Goal: Task Accomplishment & Management: Use online tool/utility

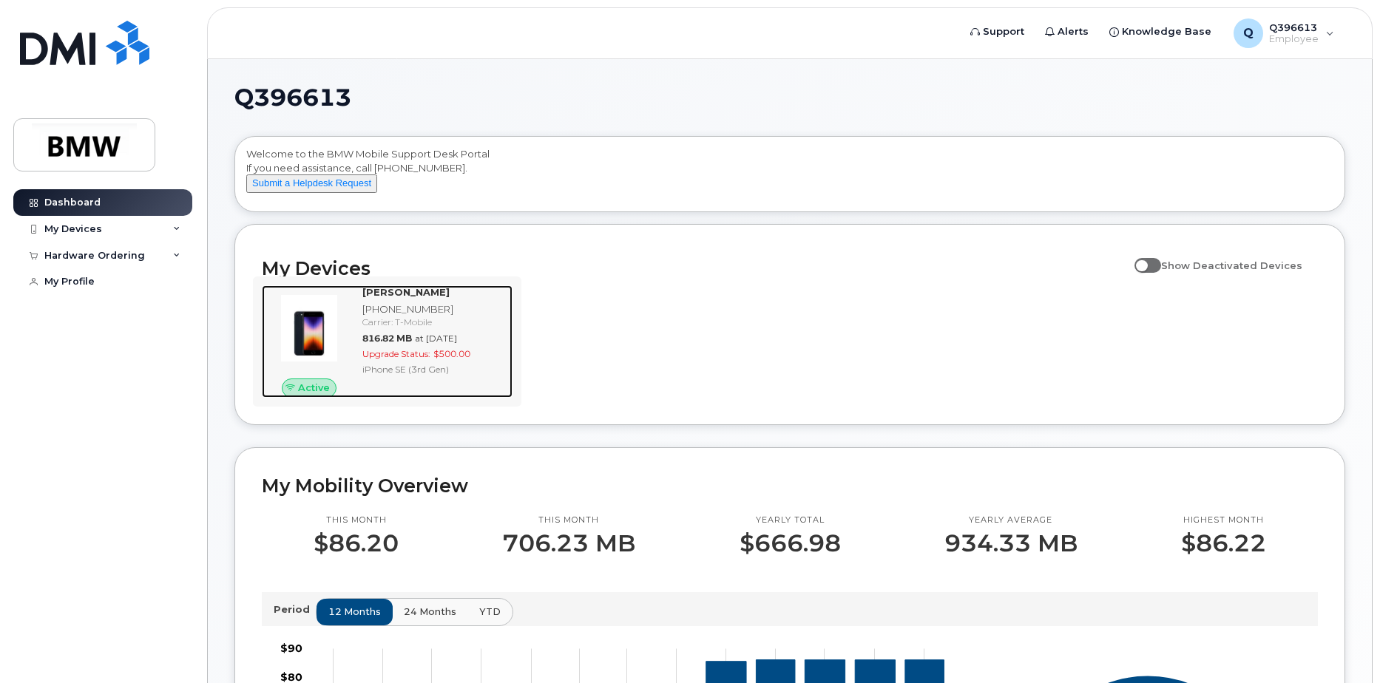
click at [437, 344] on span "at Sep 01, 2025" at bounding box center [436, 338] width 42 height 11
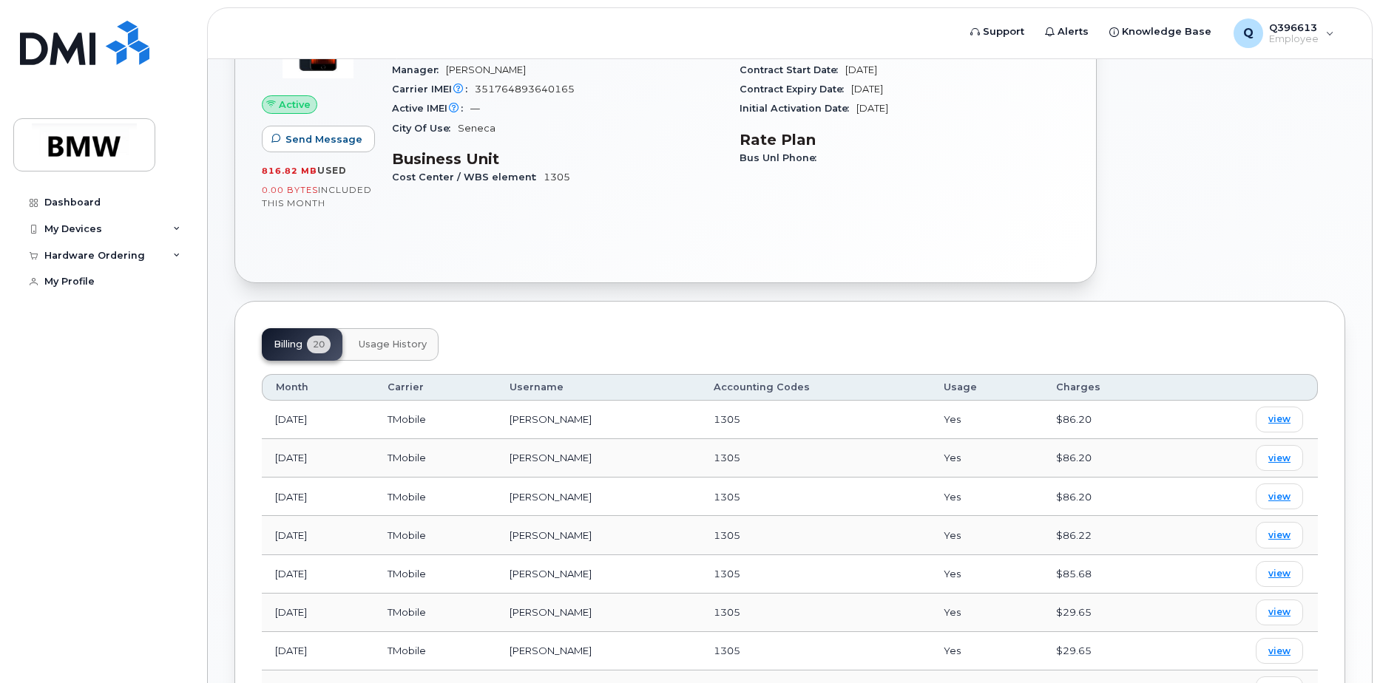
scroll to position [296, 0]
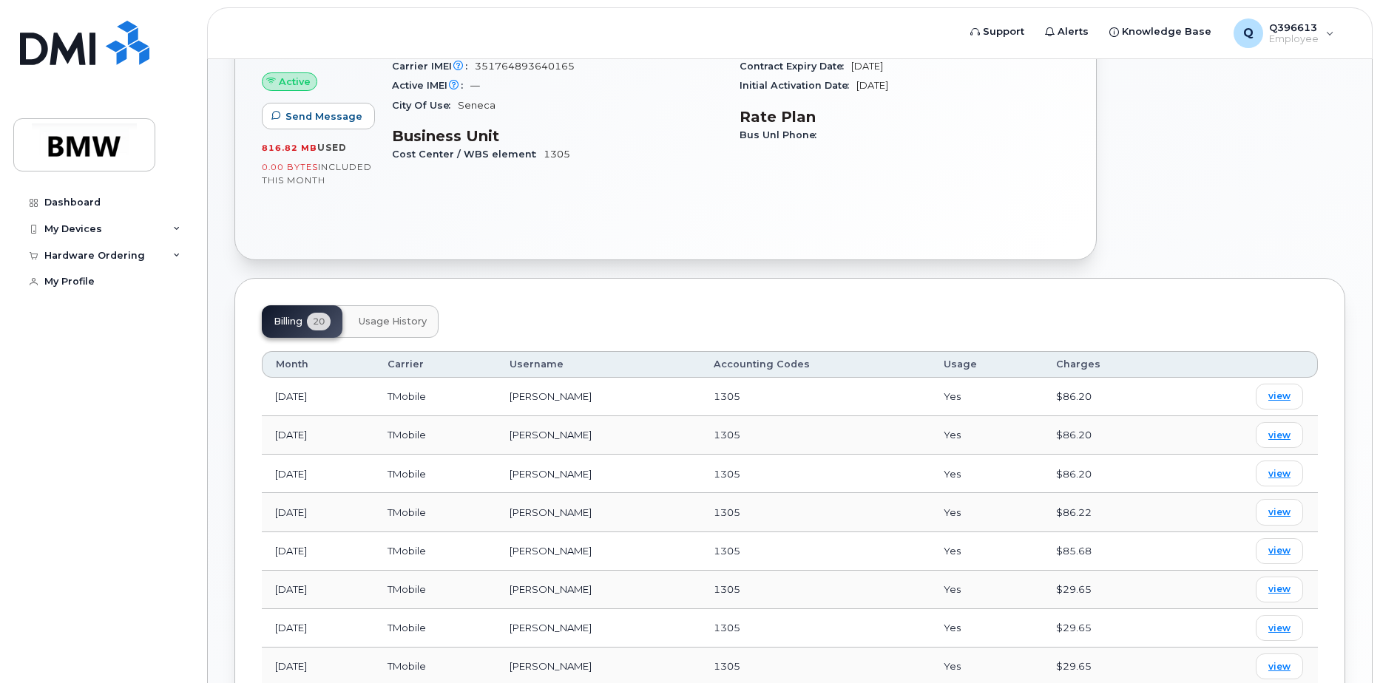
click at [416, 325] on span "Usage History" at bounding box center [393, 322] width 68 height 12
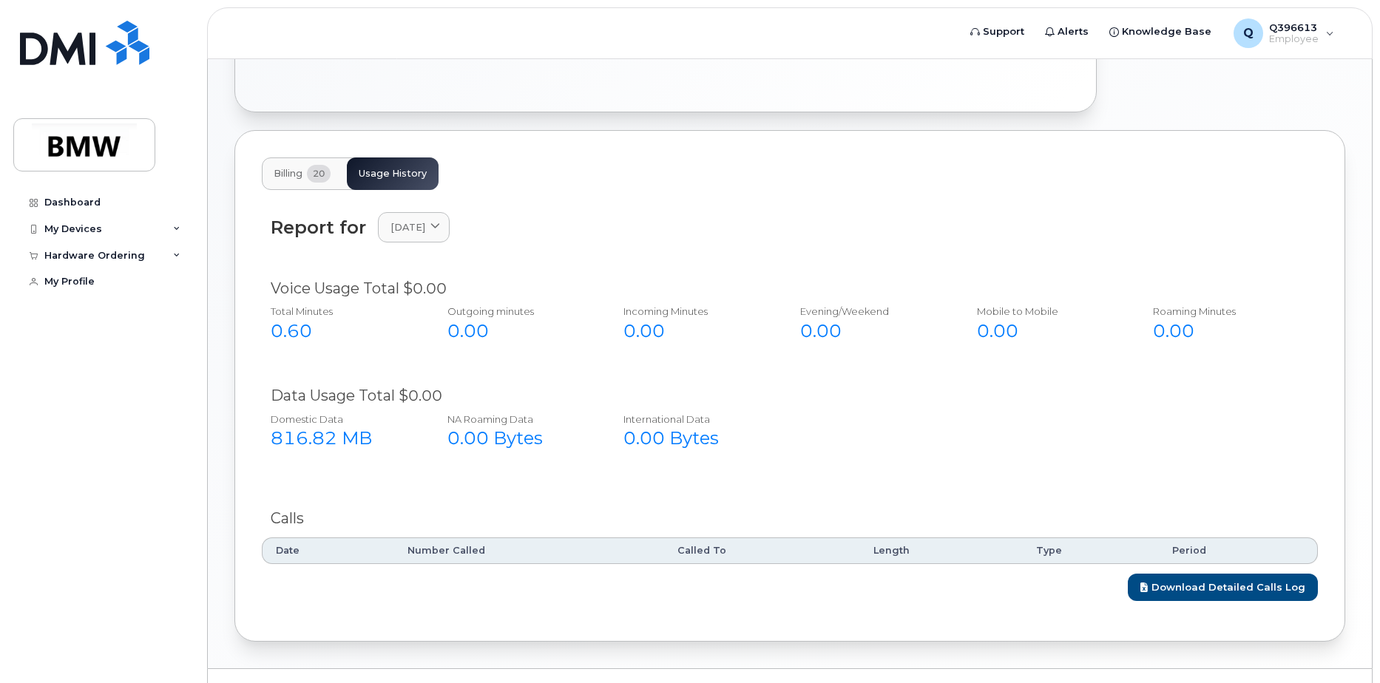
scroll to position [476, 0]
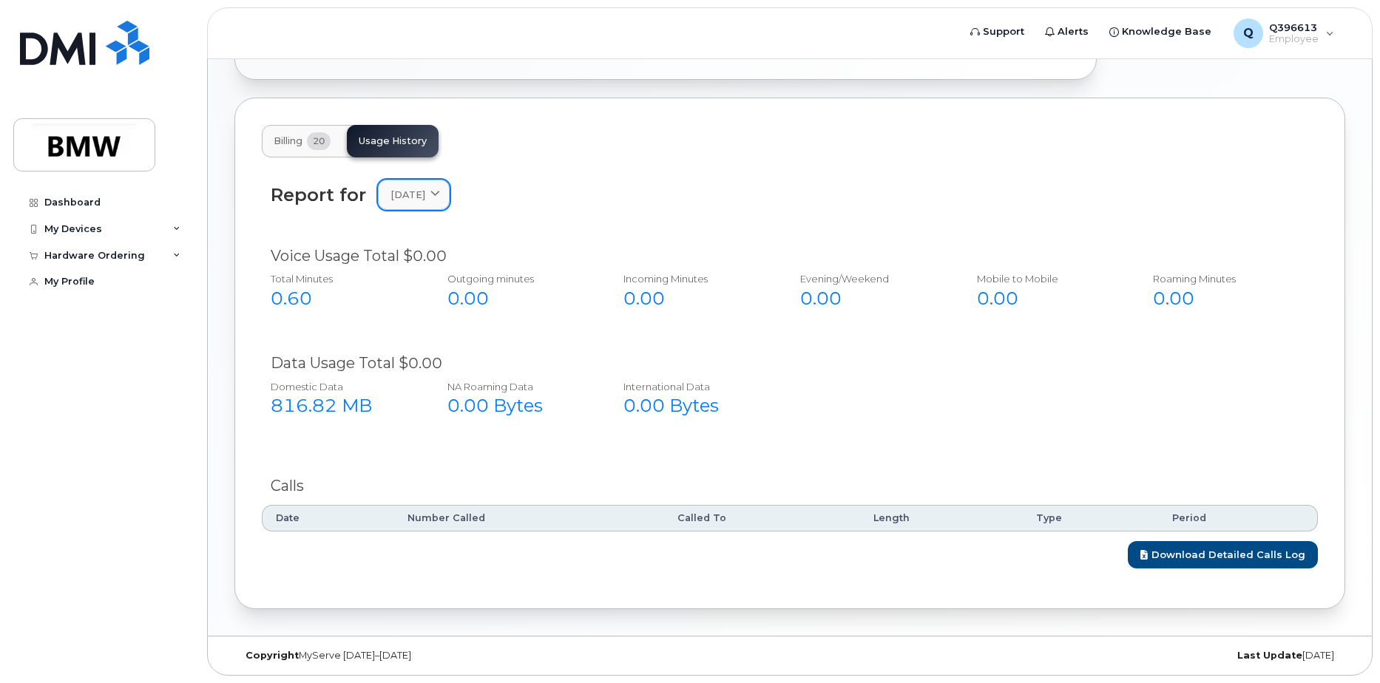
click at [425, 199] on span "[DATE]" at bounding box center [408, 195] width 35 height 14
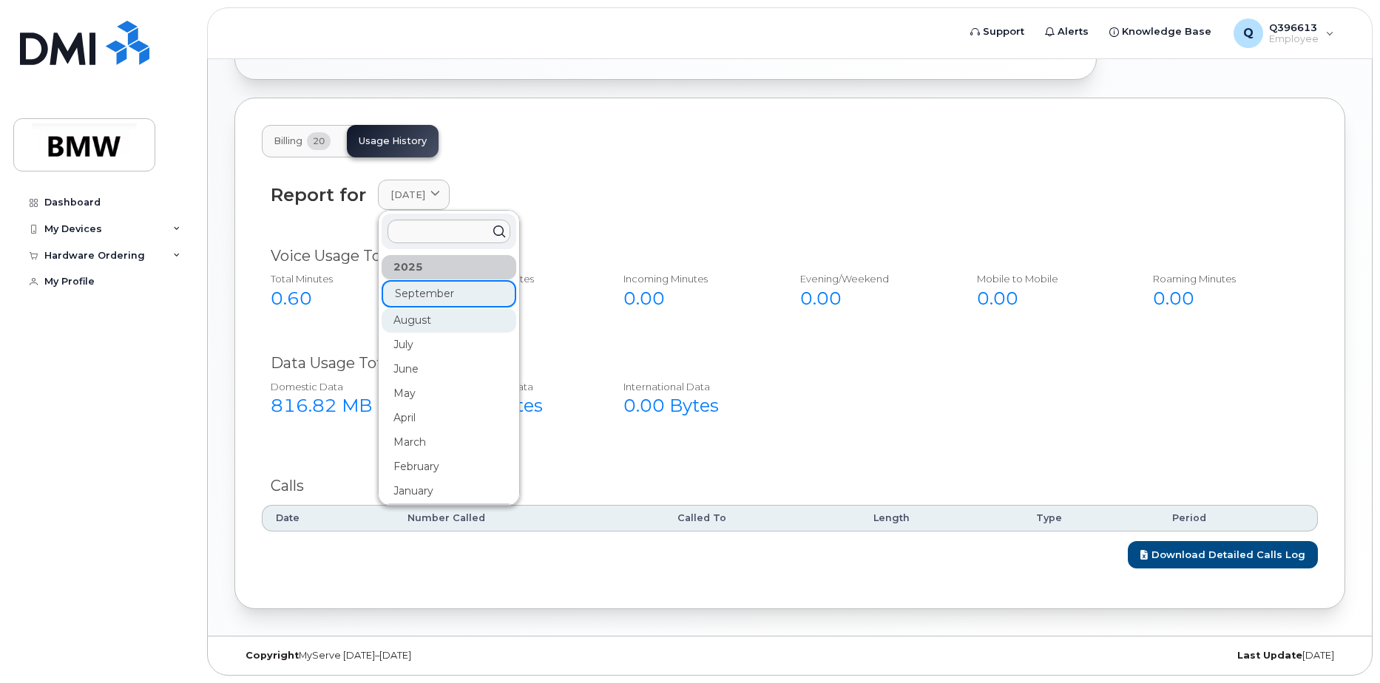
click at [419, 316] on div "August" at bounding box center [449, 320] width 135 height 24
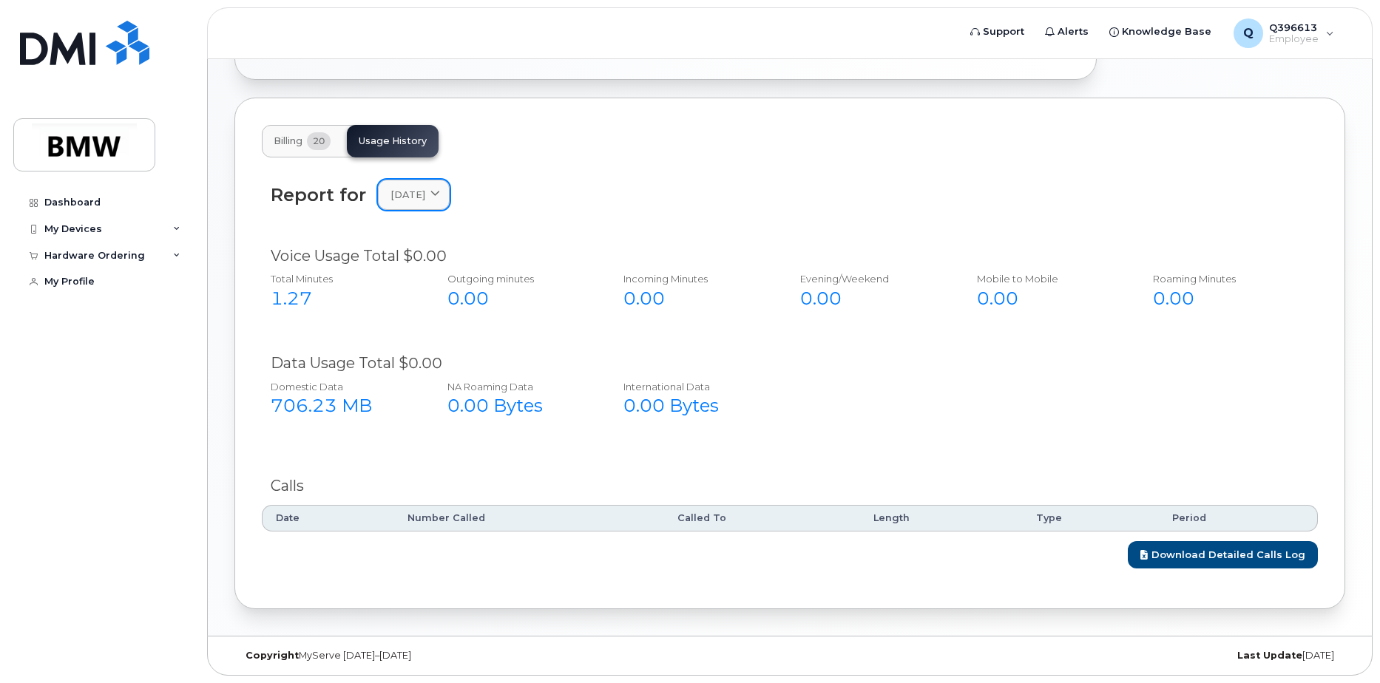
click at [450, 206] on link "[DATE]" at bounding box center [414, 195] width 72 height 30
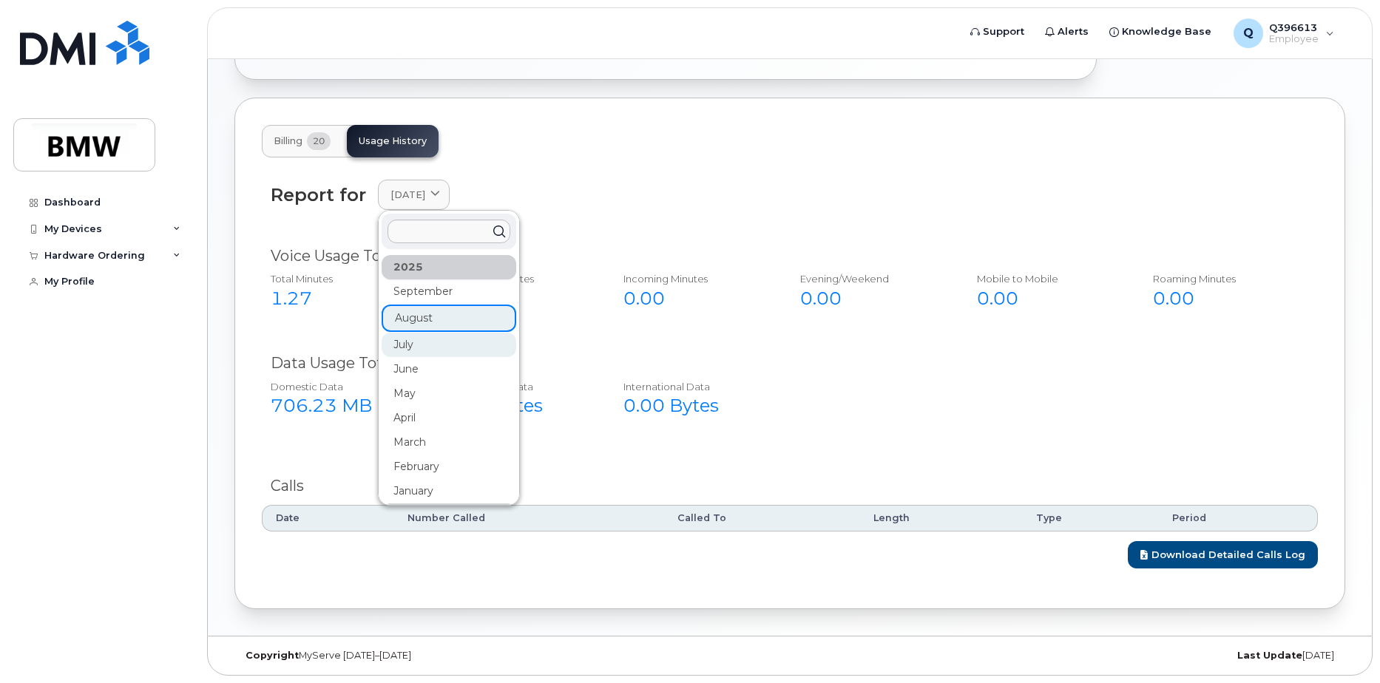
click at [424, 351] on div "July" at bounding box center [449, 345] width 135 height 24
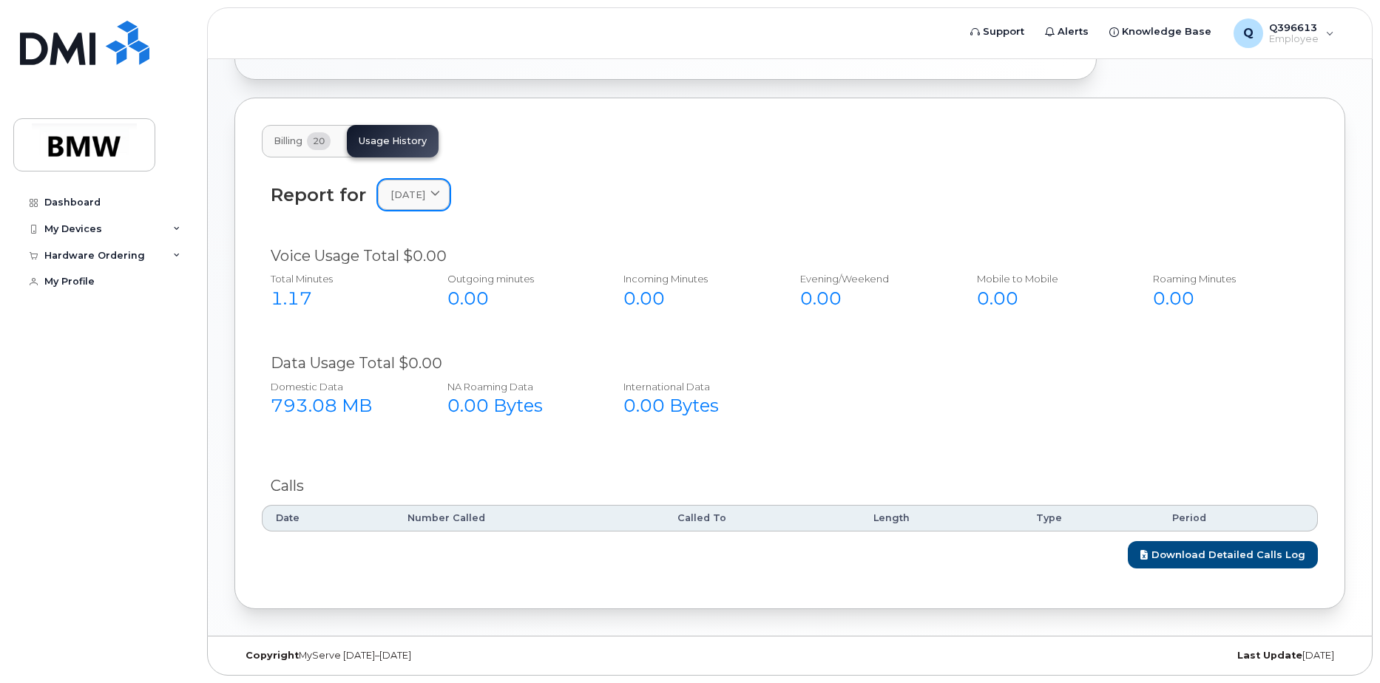
click at [431, 206] on link "[DATE]" at bounding box center [414, 195] width 72 height 30
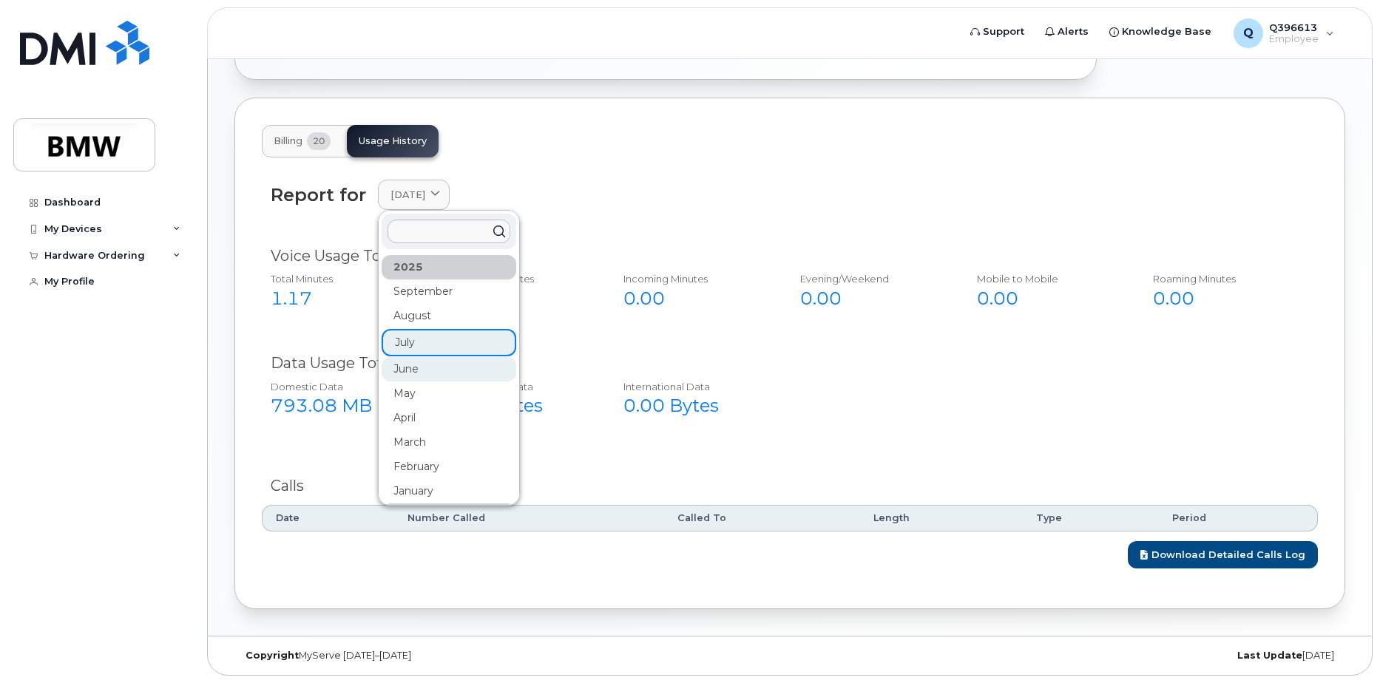
click at [426, 362] on div "June" at bounding box center [449, 369] width 135 height 24
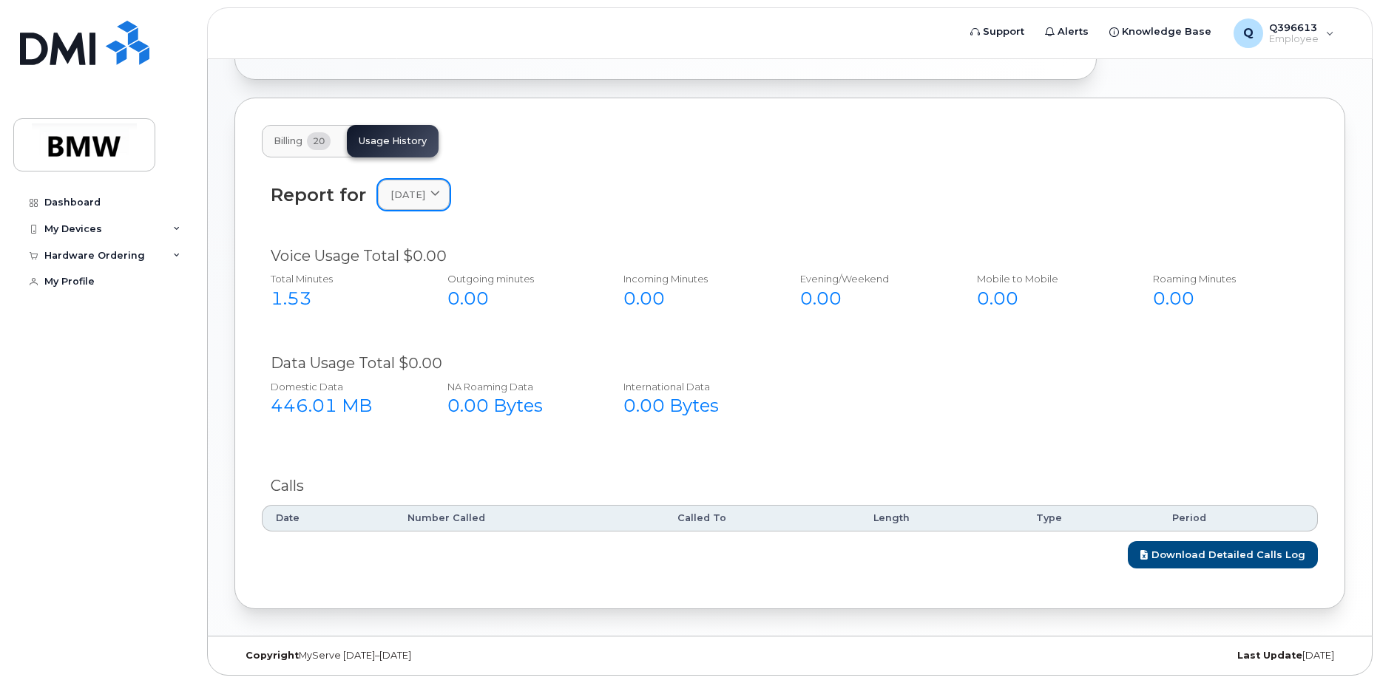
click at [438, 205] on link "[DATE]" at bounding box center [414, 195] width 72 height 30
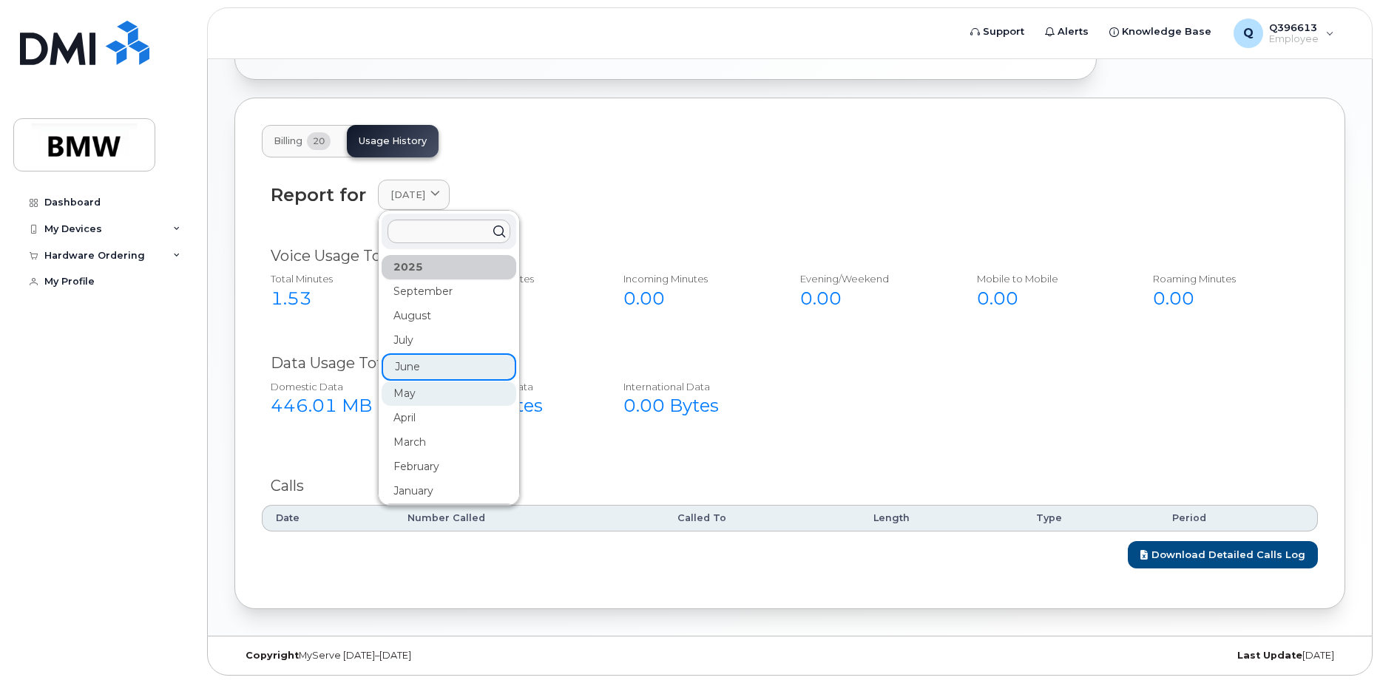
click at [441, 386] on div "May" at bounding box center [449, 394] width 135 height 24
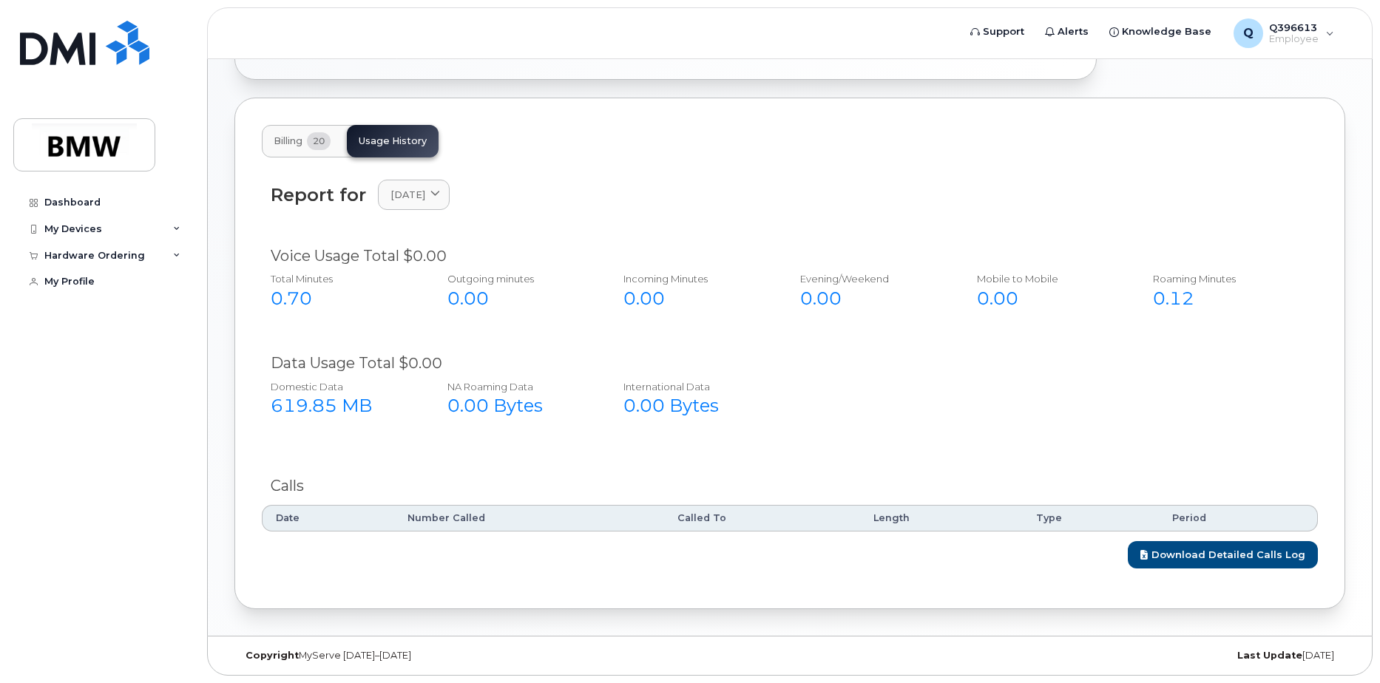
click at [444, 217] on div "Report for [DATE] [DATE] August July June May April March February January [DAT…" at bounding box center [790, 204] width 1056 height 66
click at [444, 202] on link "[DATE]" at bounding box center [414, 195] width 72 height 30
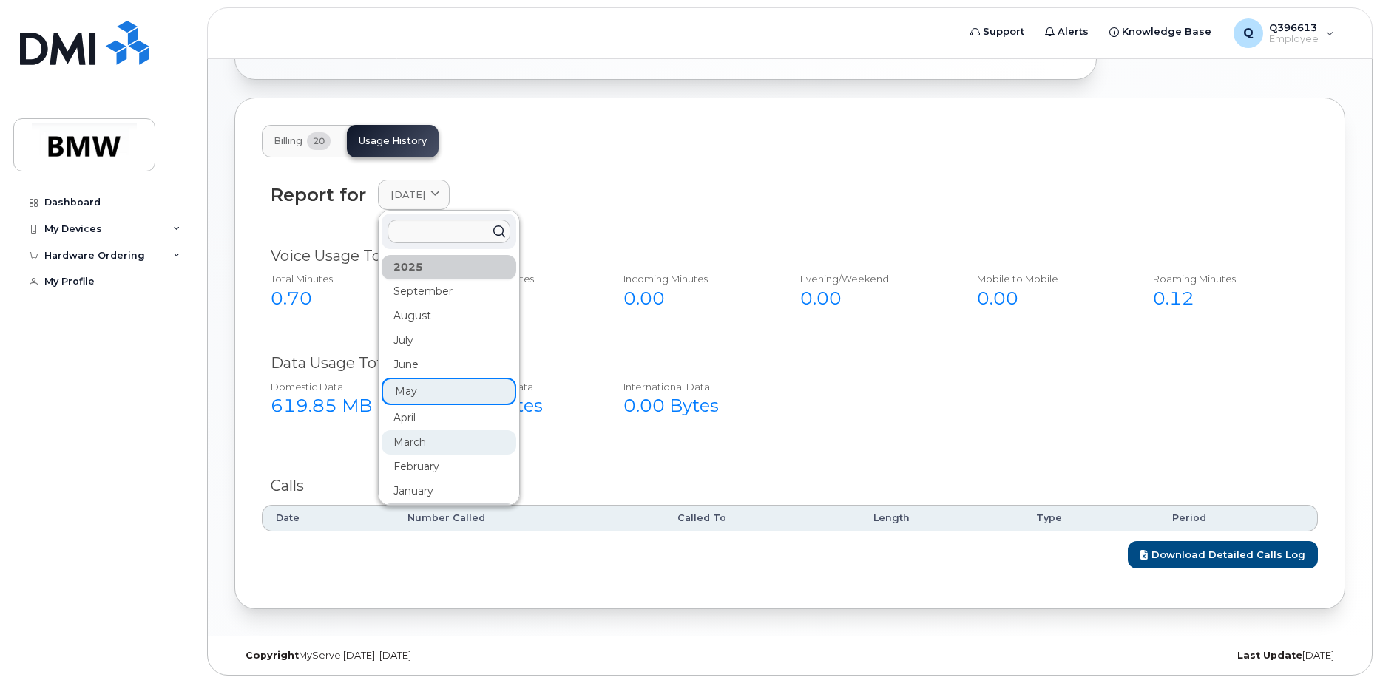
click at [427, 434] on div "March" at bounding box center [449, 442] width 135 height 24
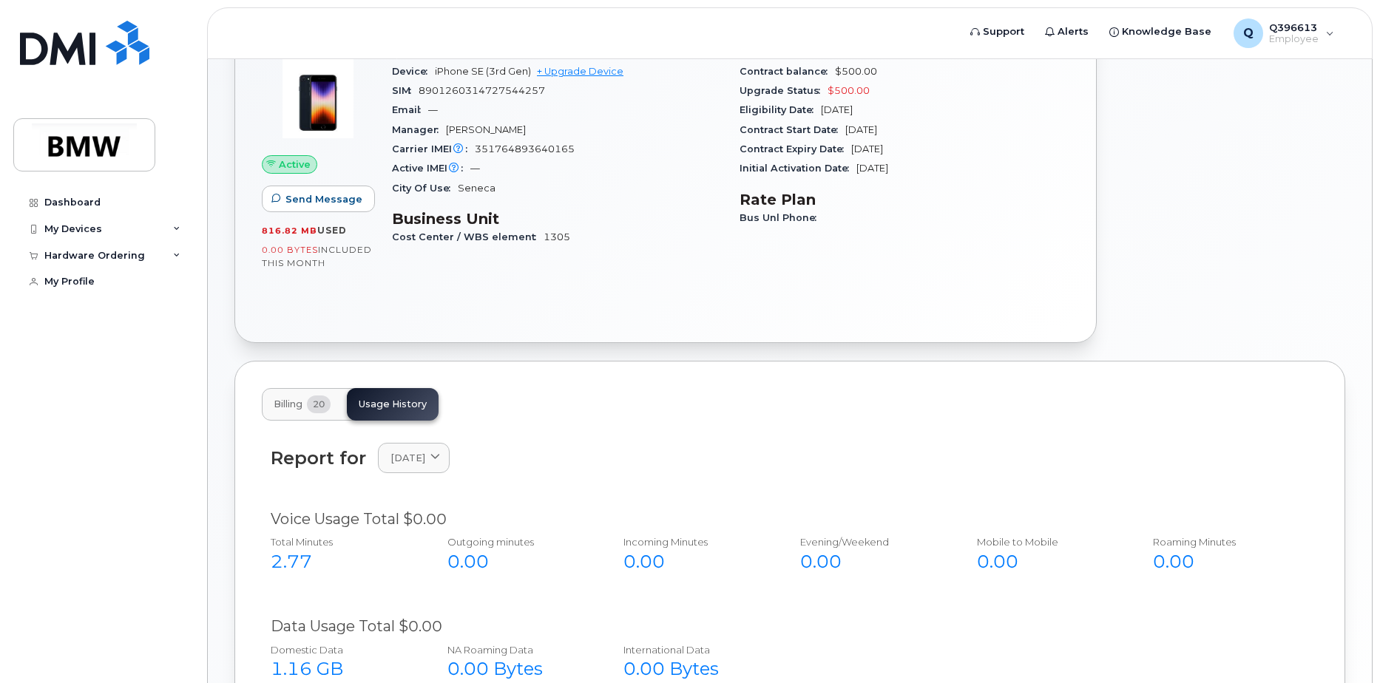
scroll to position [180, 0]
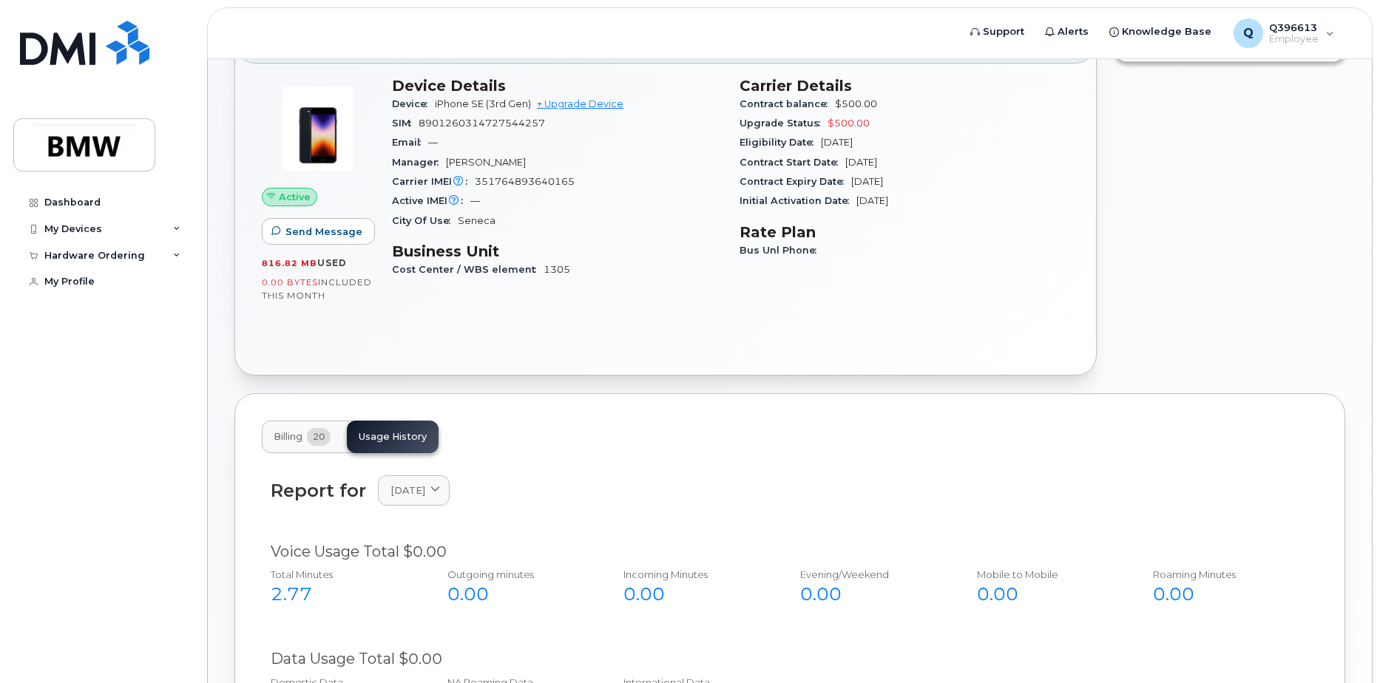
click at [325, 430] on span "20" at bounding box center [319, 437] width 24 height 18
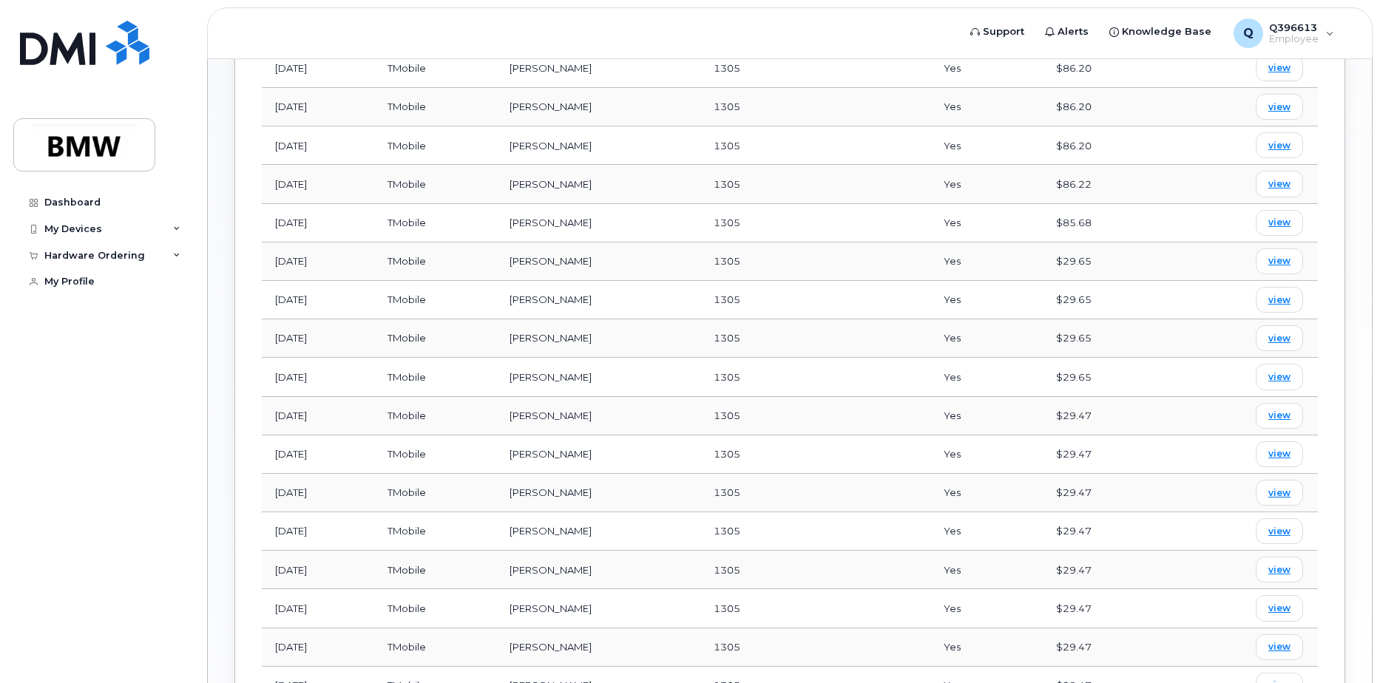
scroll to position [476, 0]
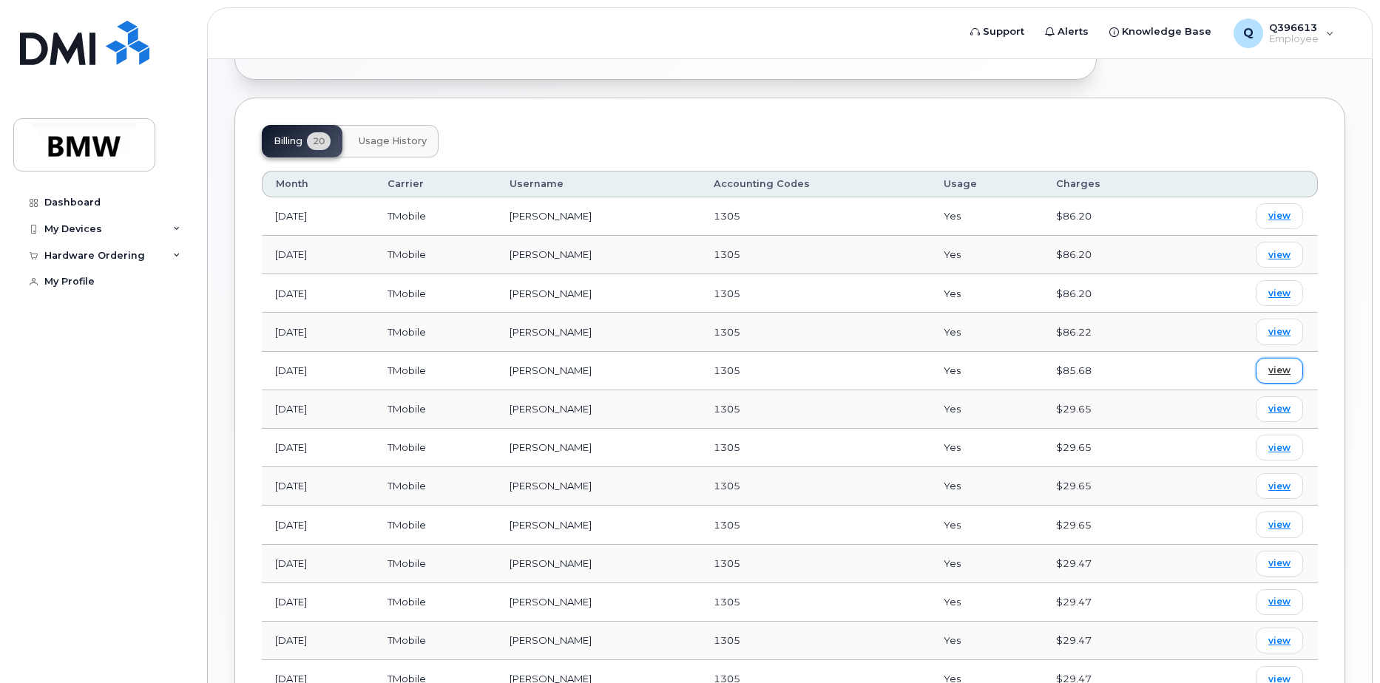
click at [1290, 373] on span "view" at bounding box center [1279, 370] width 22 height 13
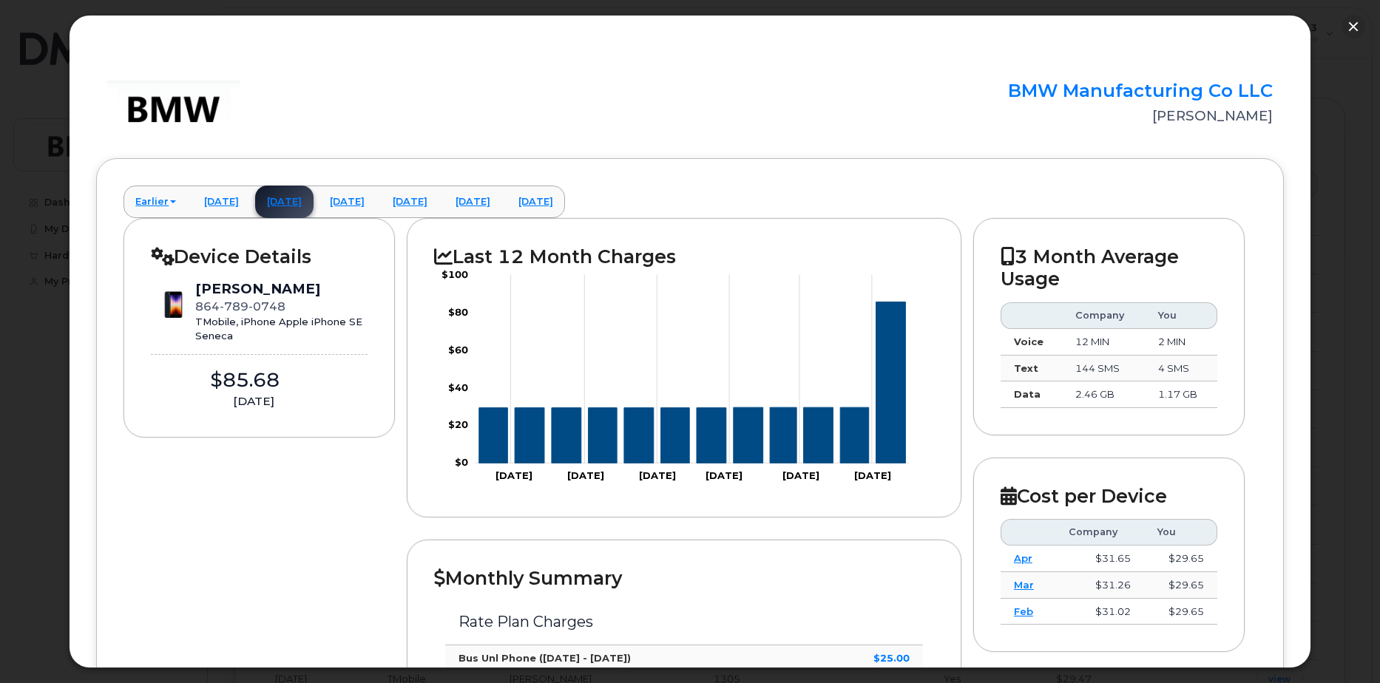
scroll to position [180, 0]
click at [1348, 29] on button "button" at bounding box center [1354, 27] width 24 height 24
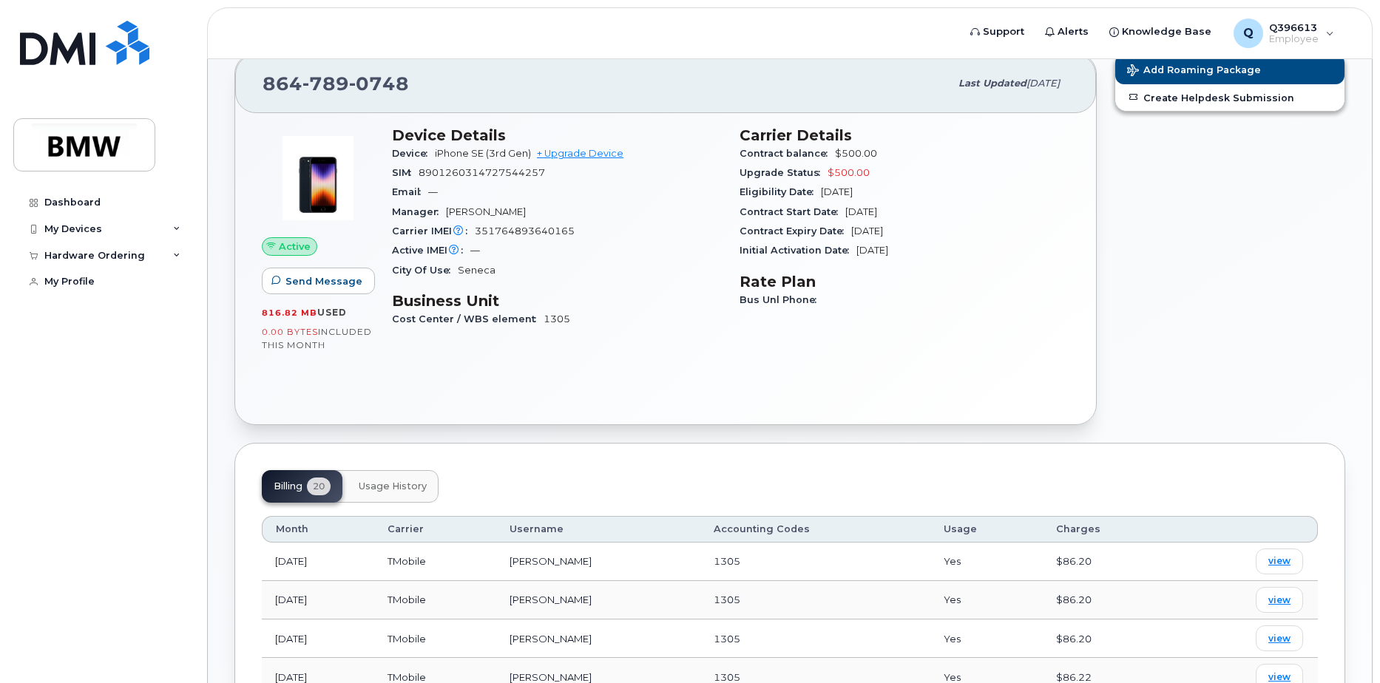
scroll to position [107, 0]
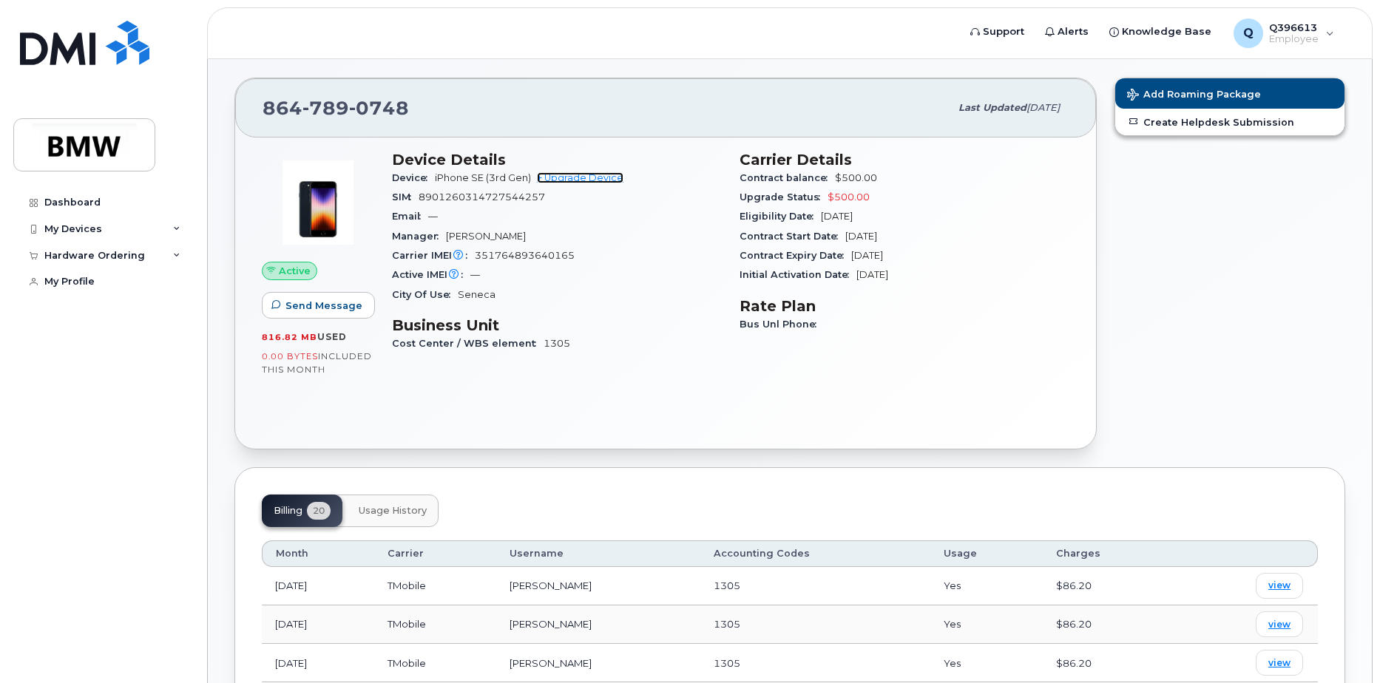
click at [576, 180] on link "+ Upgrade Device" at bounding box center [580, 177] width 87 height 11
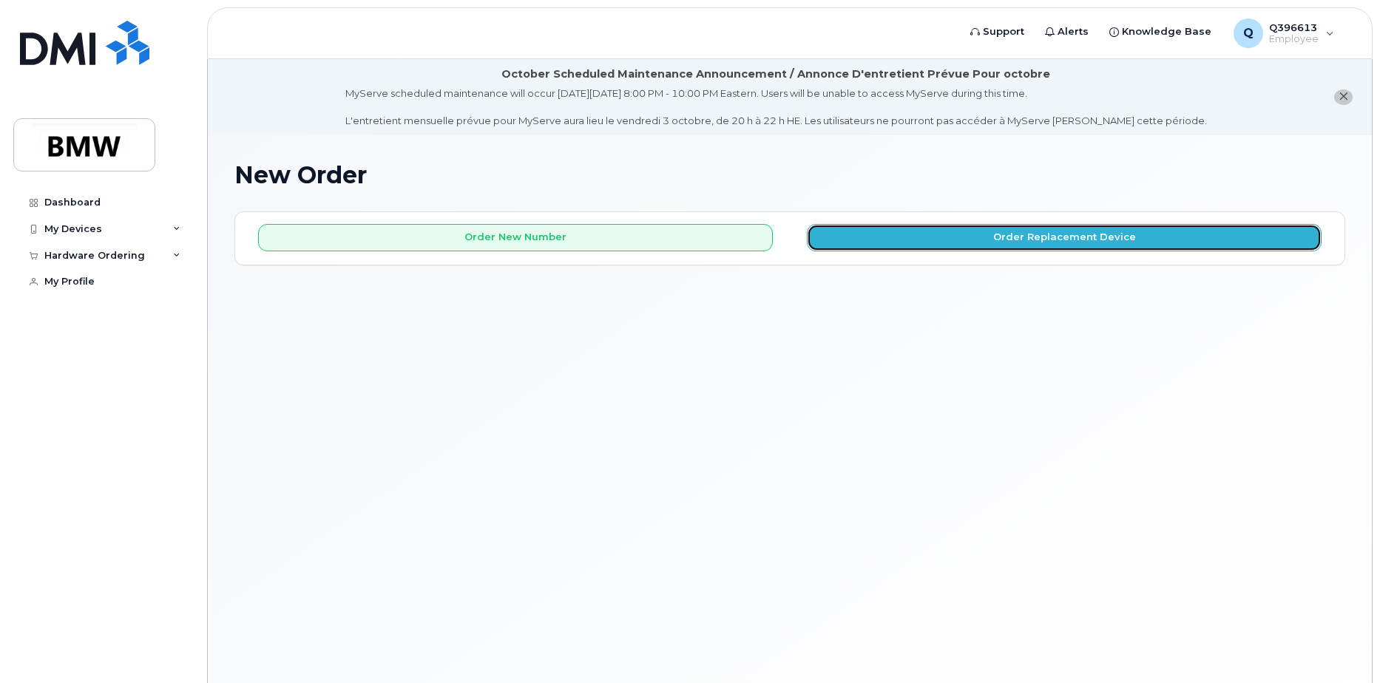
click at [1009, 231] on button "Order Replacement Device" at bounding box center [1064, 237] width 515 height 27
